Goal: Transaction & Acquisition: Subscribe to service/newsletter

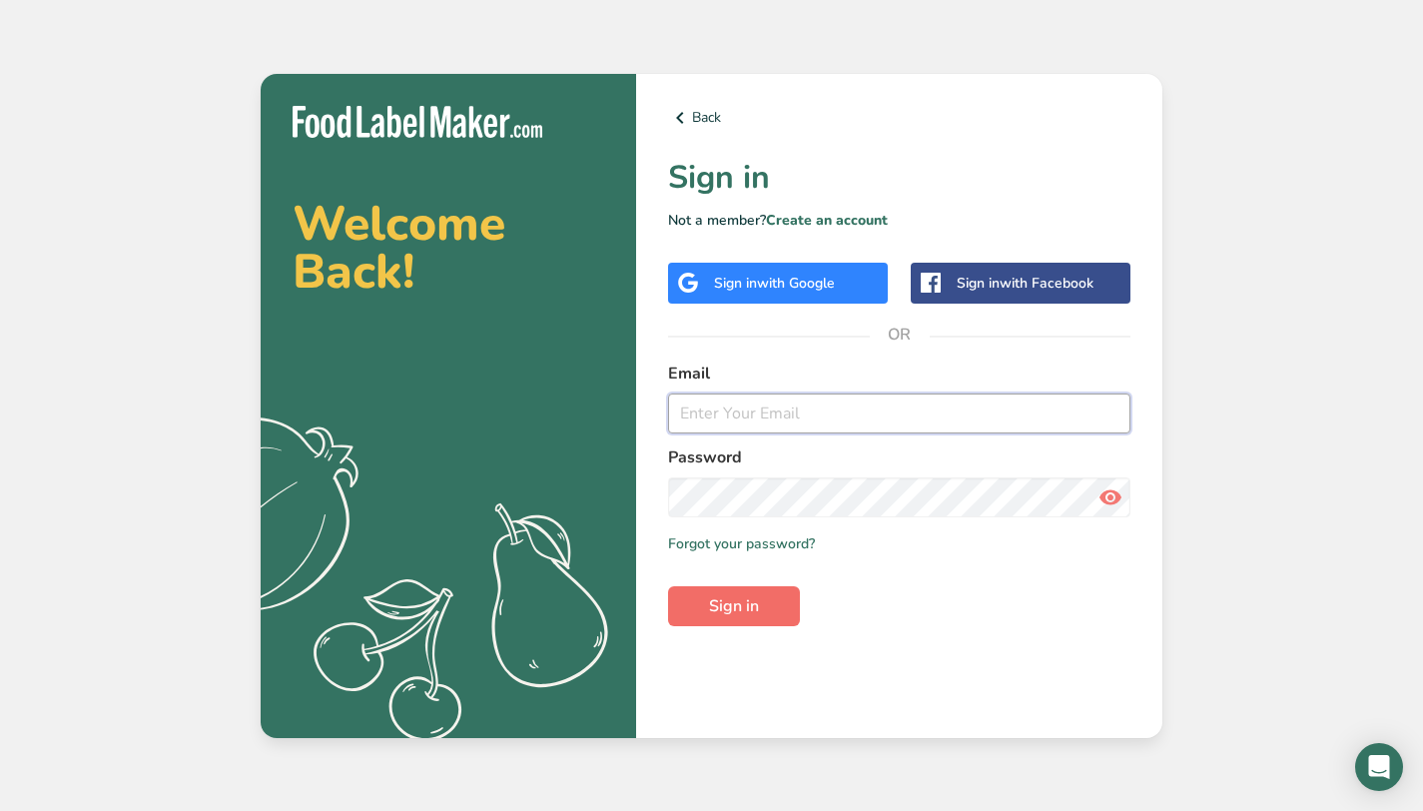
type input "[EMAIL_ADDRESS][DOMAIN_NAME]"
click at [742, 594] on span "Sign in" at bounding box center [734, 606] width 50 height 24
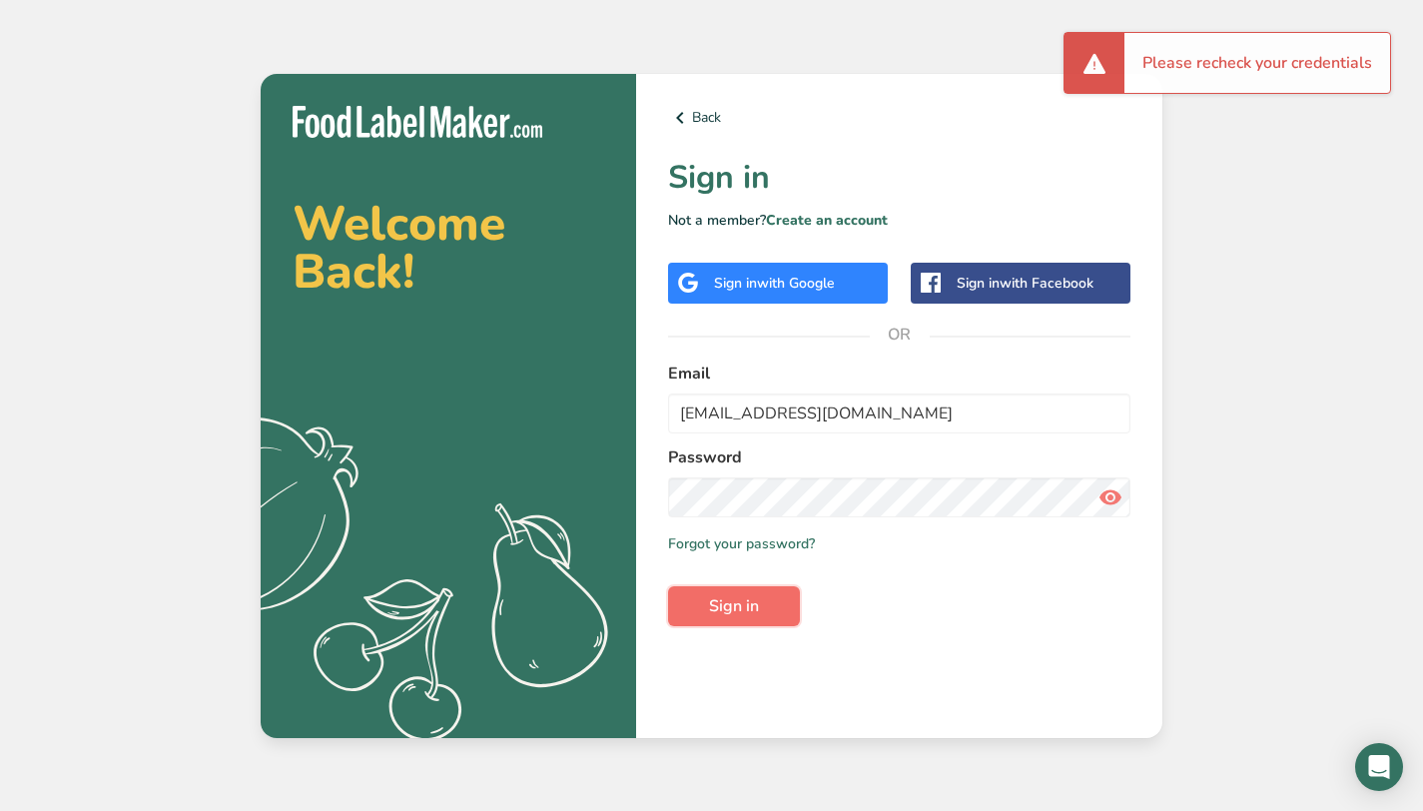
click at [743, 623] on button "Sign in" at bounding box center [734, 606] width 132 height 40
click at [820, 293] on div "Sign in with Google" at bounding box center [774, 283] width 121 height 21
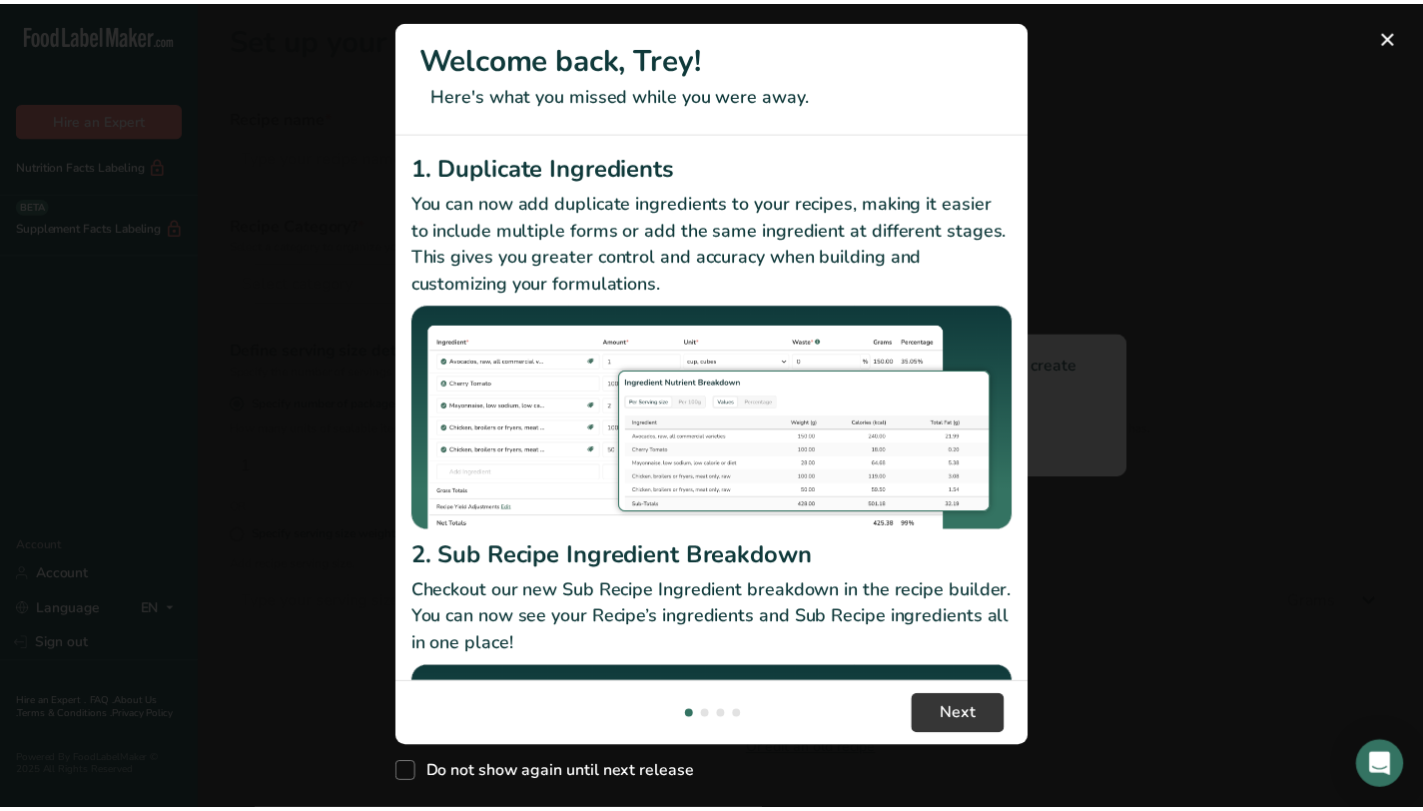
scroll to position [222, 0]
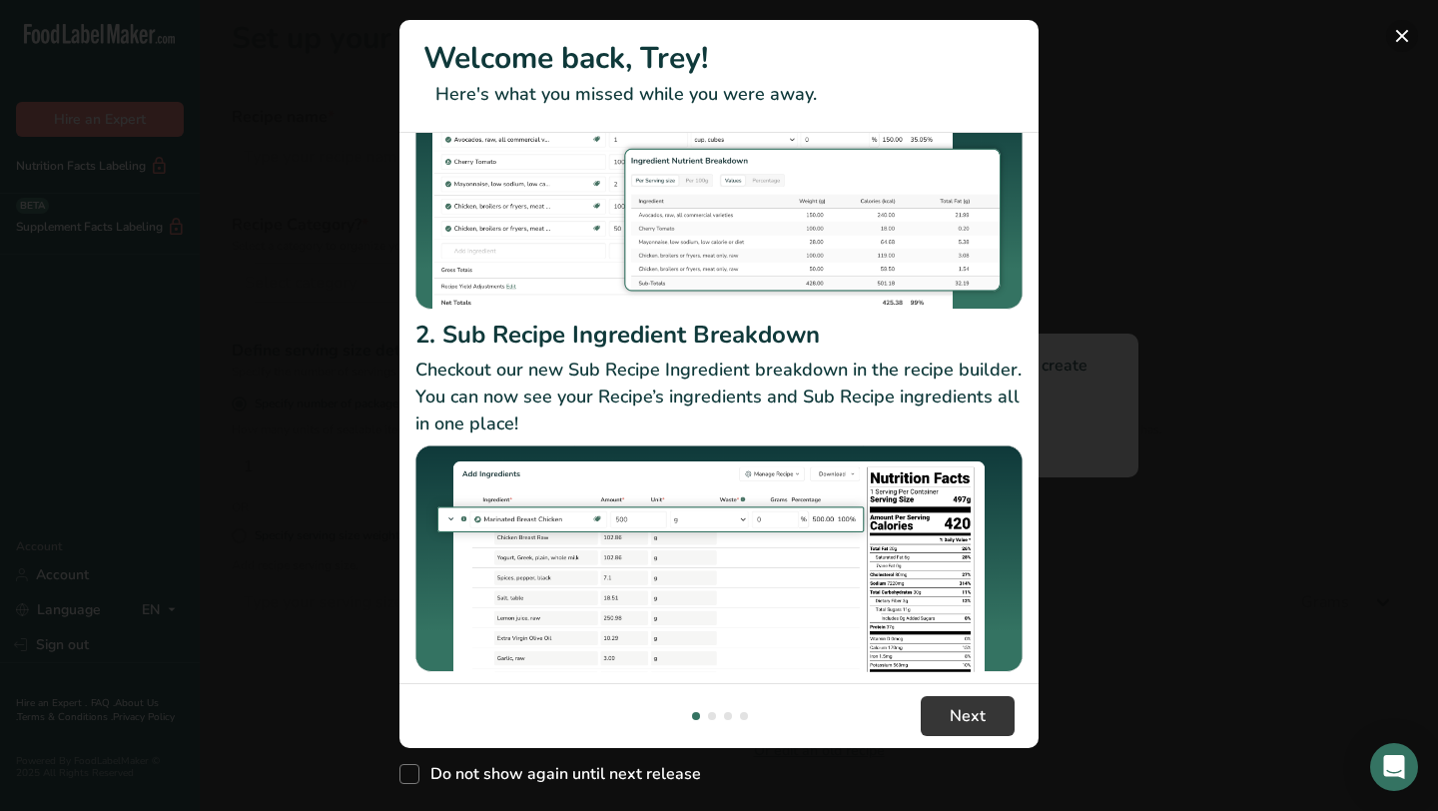
click at [1403, 40] on button "New Features" at bounding box center [1402, 36] width 32 height 32
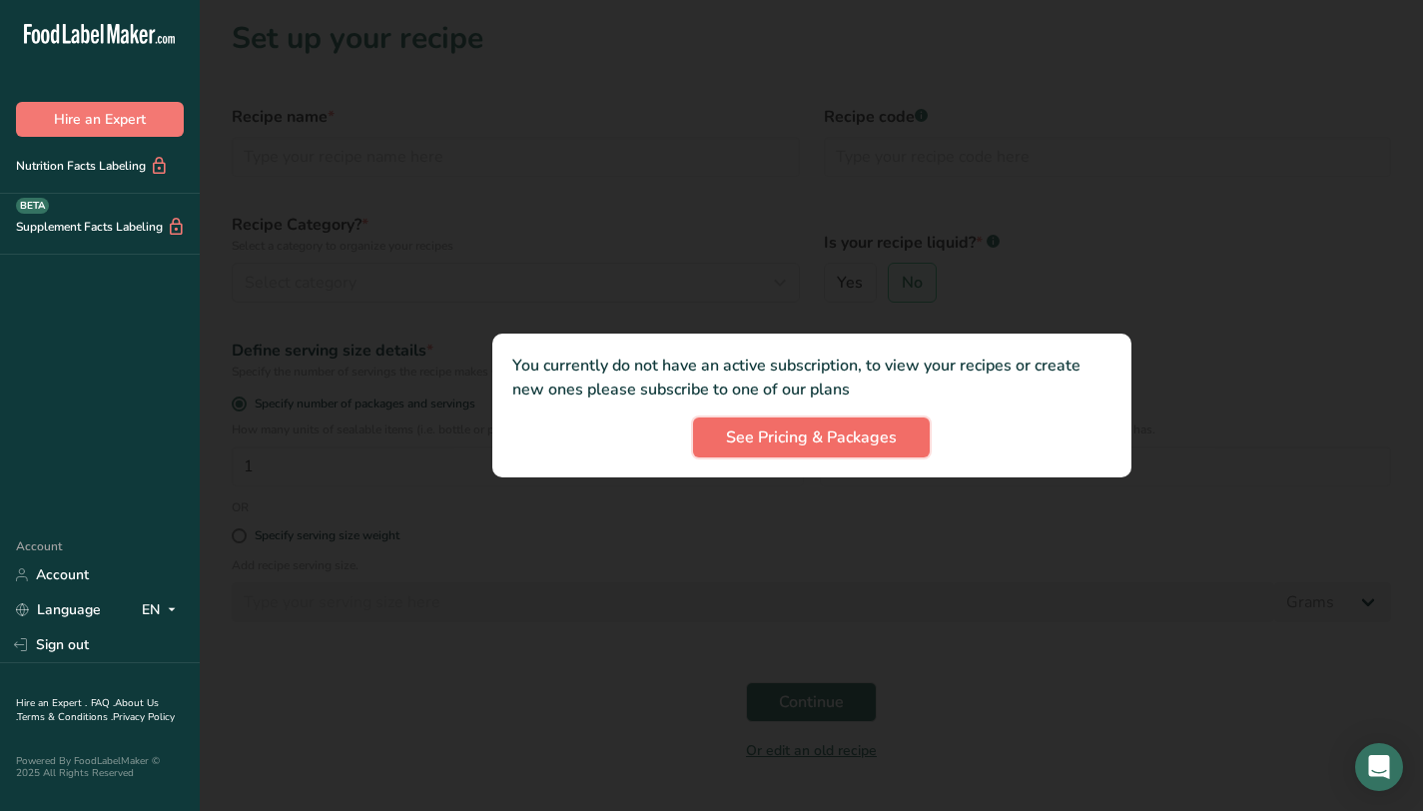
click at [895, 424] on button "See Pricing & Packages" at bounding box center [811, 437] width 237 height 40
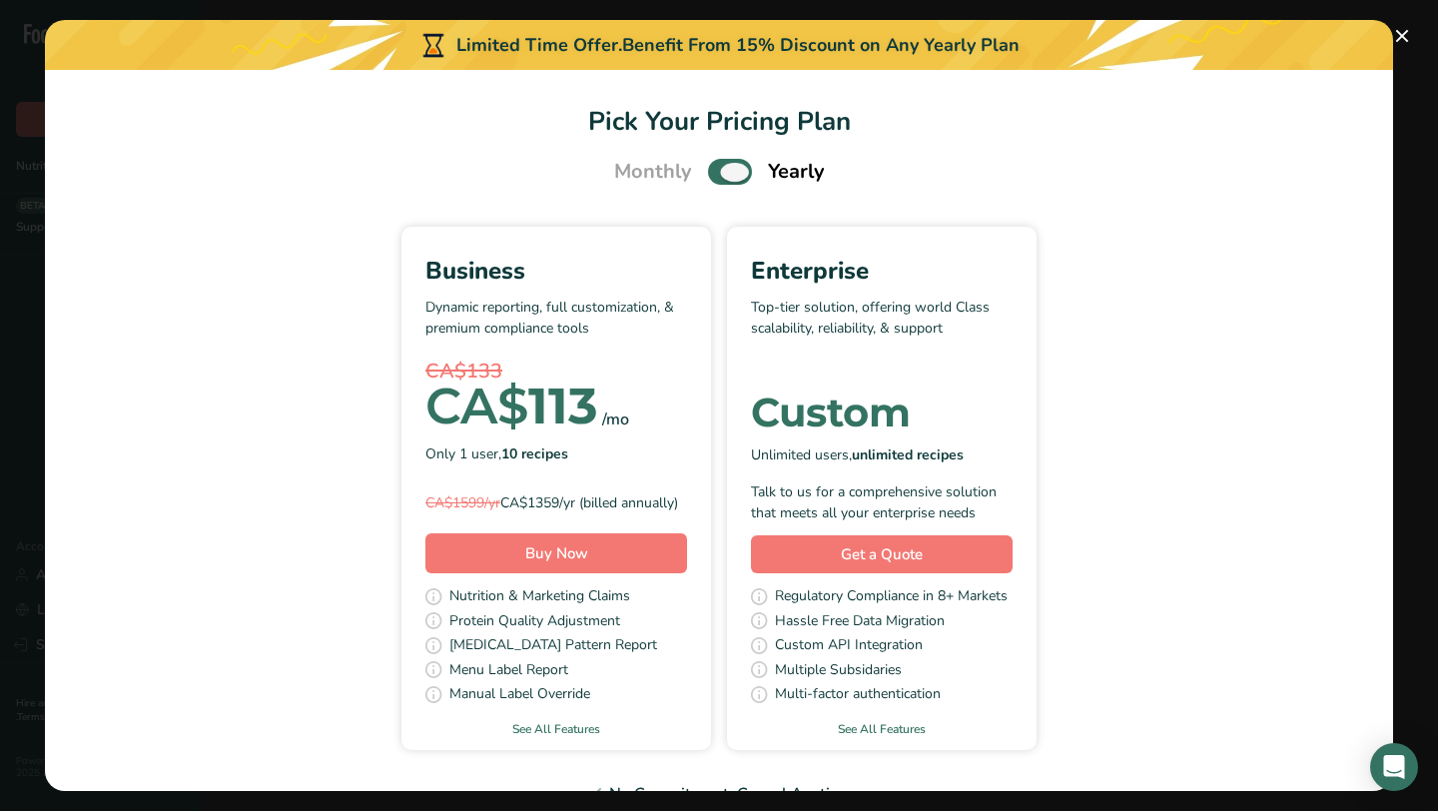
click at [733, 172] on span "Pick Your Pricing Plan Modal" at bounding box center [730, 171] width 44 height 25
click at [721, 172] on input "Pick Your Pricing Plan Modal" at bounding box center [714, 172] width 13 height 13
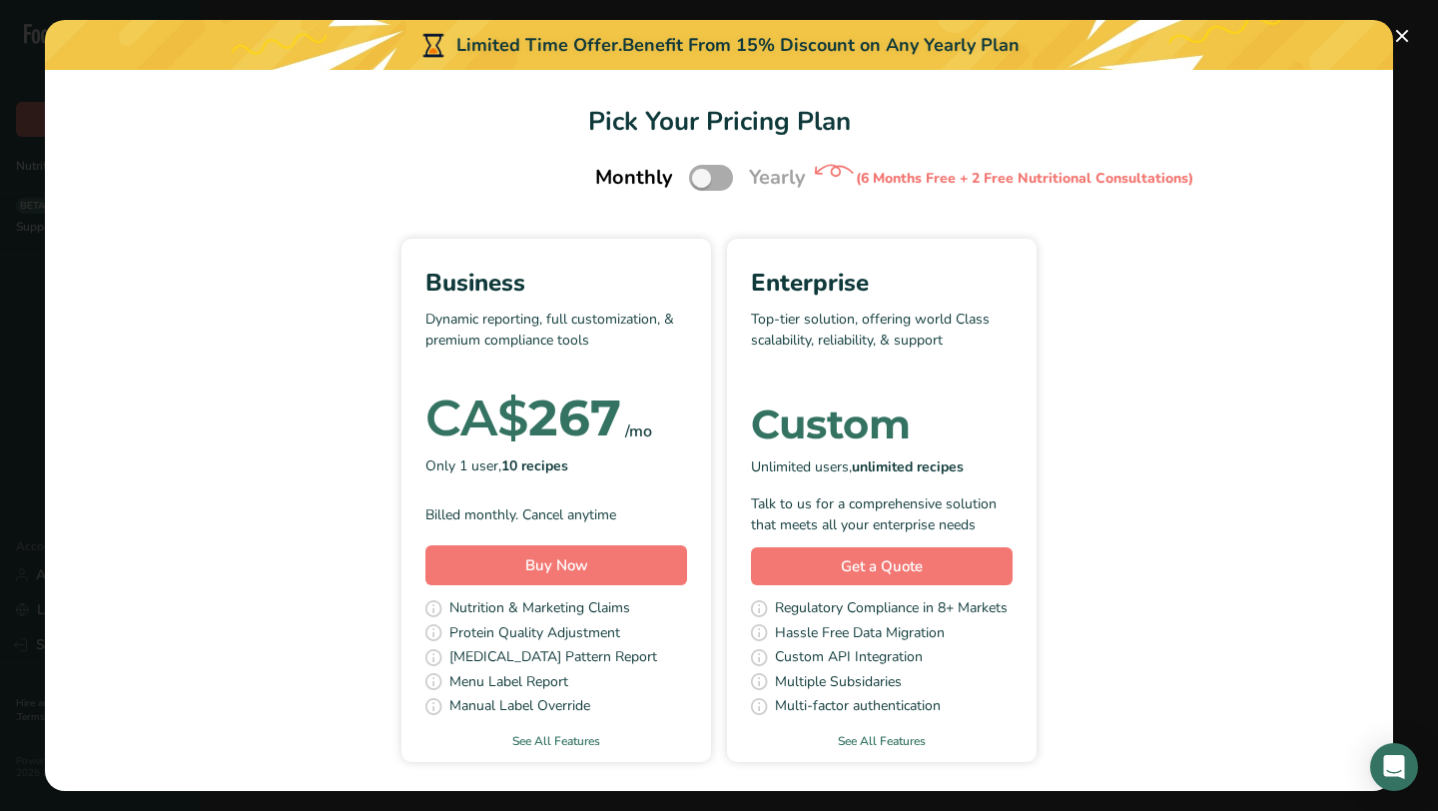
click at [705, 181] on span "Pick Your Pricing Plan Modal" at bounding box center [711, 177] width 44 height 25
click at [702, 181] on input "Pick Your Pricing Plan Modal" at bounding box center [695, 178] width 13 height 13
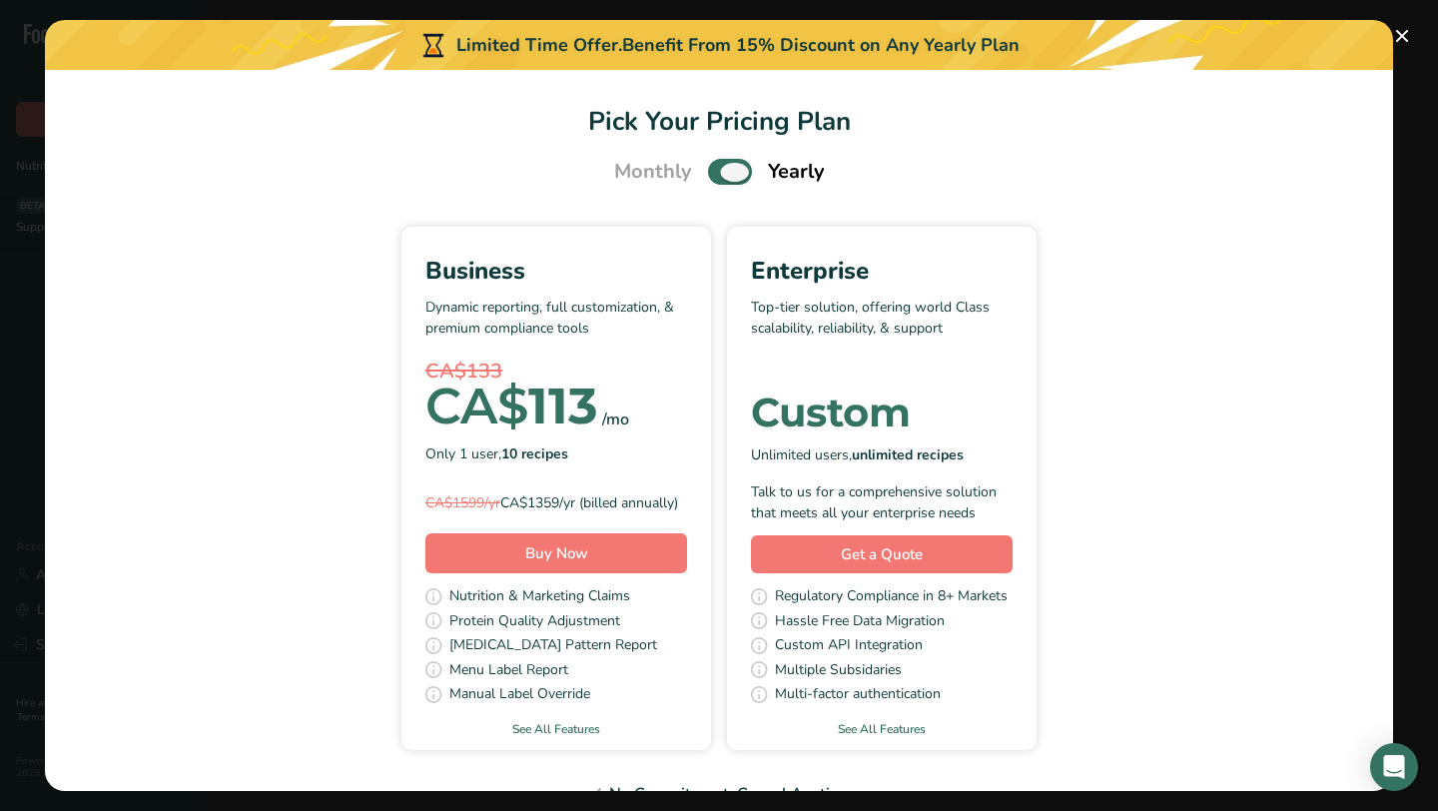
click at [708, 181] on span "Pick Your Pricing Plan Modal" at bounding box center [730, 171] width 44 height 25
click at [708, 179] on input "Pick Your Pricing Plan Modal" at bounding box center [714, 172] width 13 height 13
checkbox input "false"
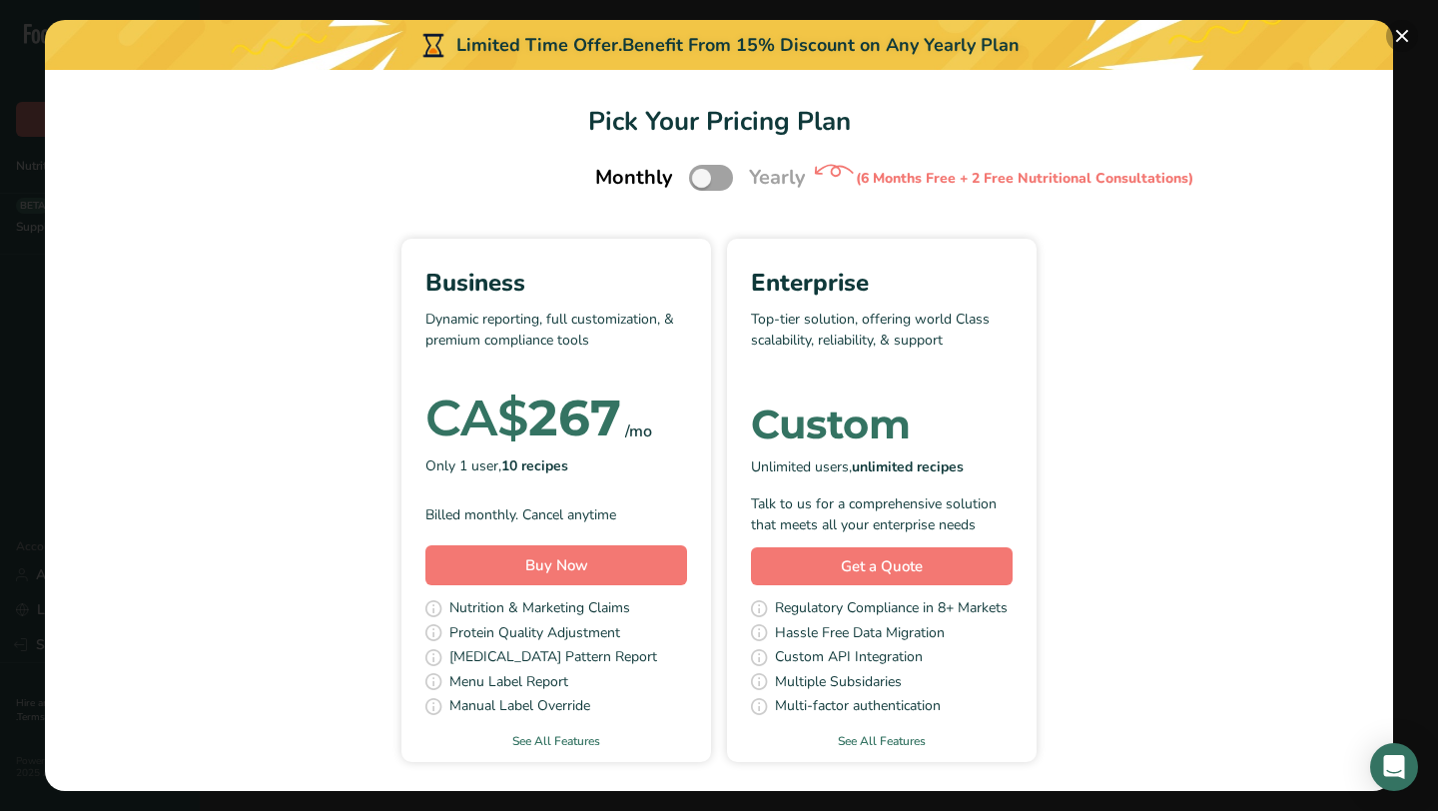
click at [1399, 36] on button "Pick Your Pricing Plan Modal" at bounding box center [1402, 36] width 32 height 32
